Goal: Navigation & Orientation: Find specific page/section

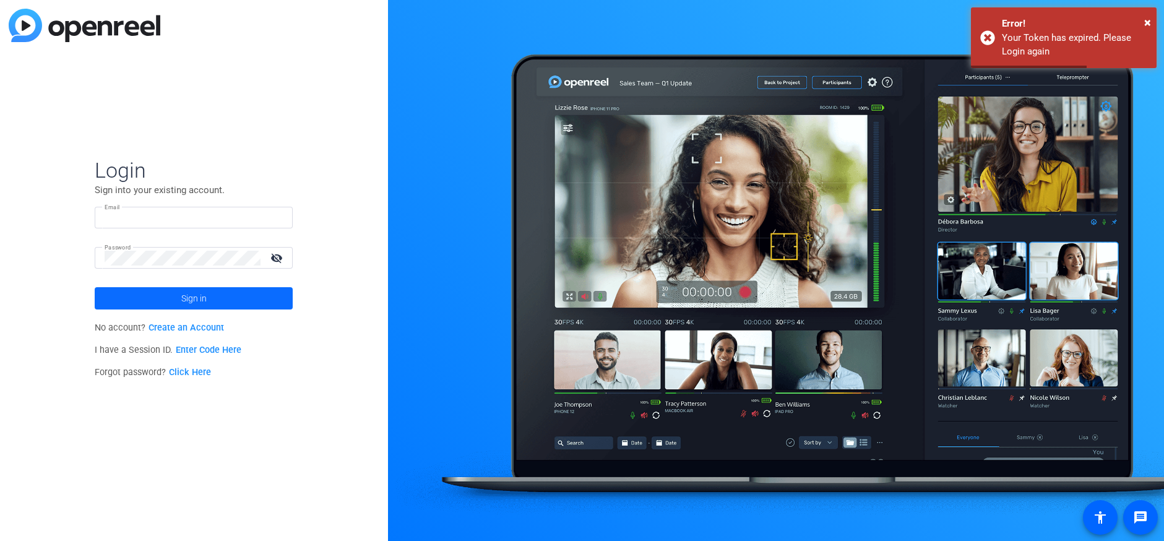
type input "[EMAIL_ADDRESS][DOMAIN_NAME]"
click at [196, 295] on span "Sign in" at bounding box center [193, 298] width 25 height 31
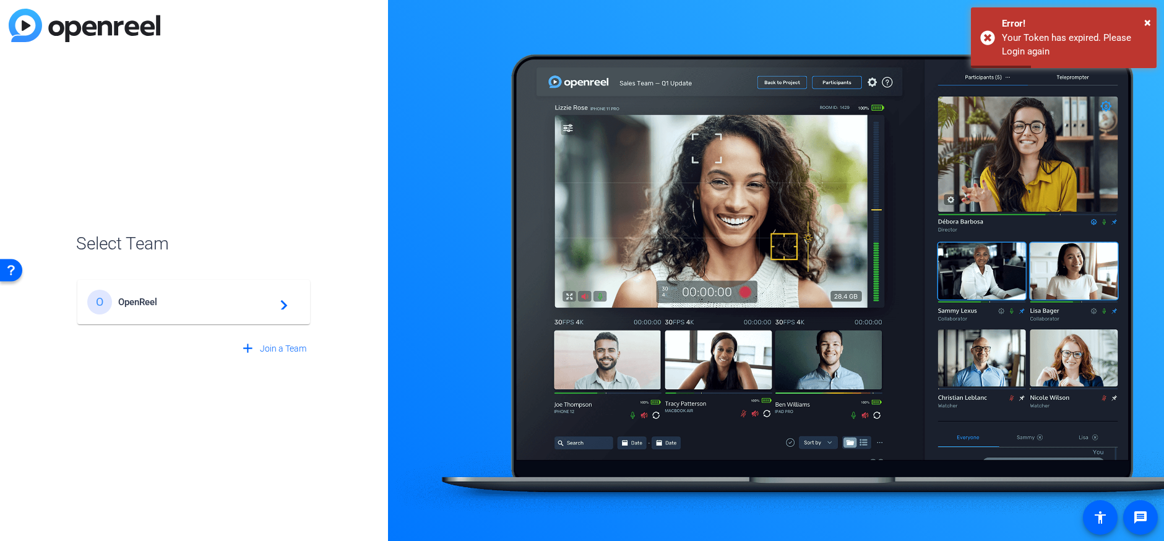
click at [188, 314] on mat-card-content "O OpenReel navigate_next" at bounding box center [193, 302] width 233 height 45
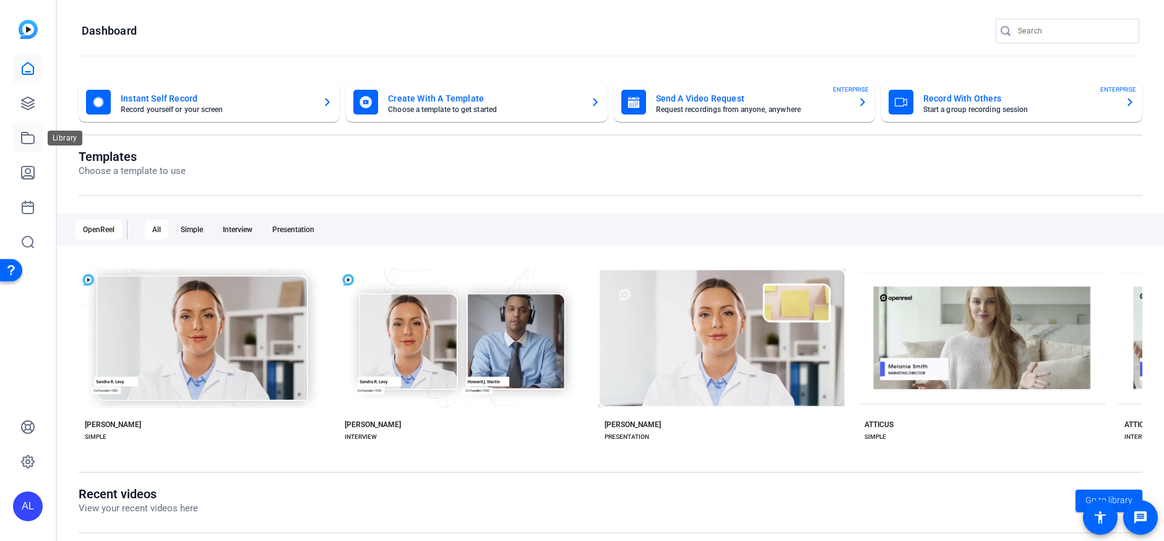
click at [30, 142] on icon at bounding box center [27, 138] width 15 height 15
